Goal: Transaction & Acquisition: Purchase product/service

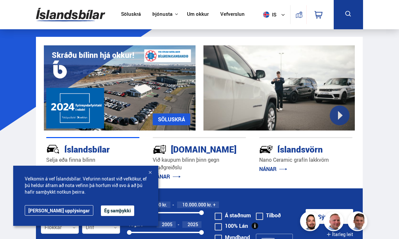
click at [151, 171] on div at bounding box center [150, 173] width 7 height 7
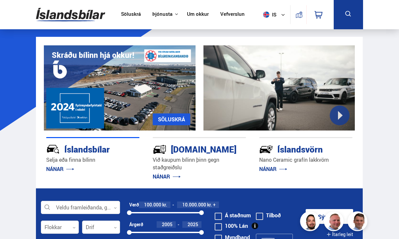
click at [268, 14] on img at bounding box center [266, 15] width 6 height 6
click at [269, 26] on img at bounding box center [266, 28] width 6 height 8
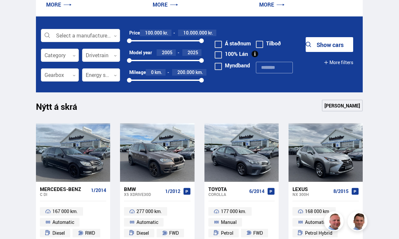
scroll to position [164, 0]
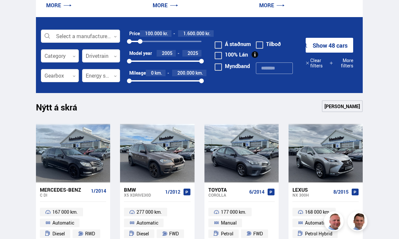
click at [127, 64] on form "Select a manufacturer, model or feature 0 Category 0 Drivetrain 0 Price 100.000…" at bounding box center [199, 55] width 326 height 76
click at [195, 63] on div "2005 2025" at bounding box center [165, 61] width 72 height 6
click at [195, 81] on div at bounding box center [165, 80] width 72 height 1
click at [338, 46] on button "Show 24 cars" at bounding box center [328, 45] width 47 height 15
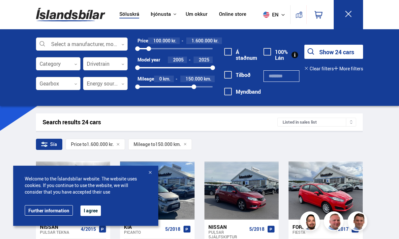
click at [89, 208] on button "I agree" at bounding box center [90, 211] width 20 height 11
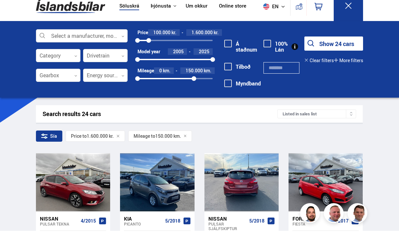
click at [252, 192] on div at bounding box center [256, 191] width 15 height 58
